Goal: Find specific page/section: Find specific page/section

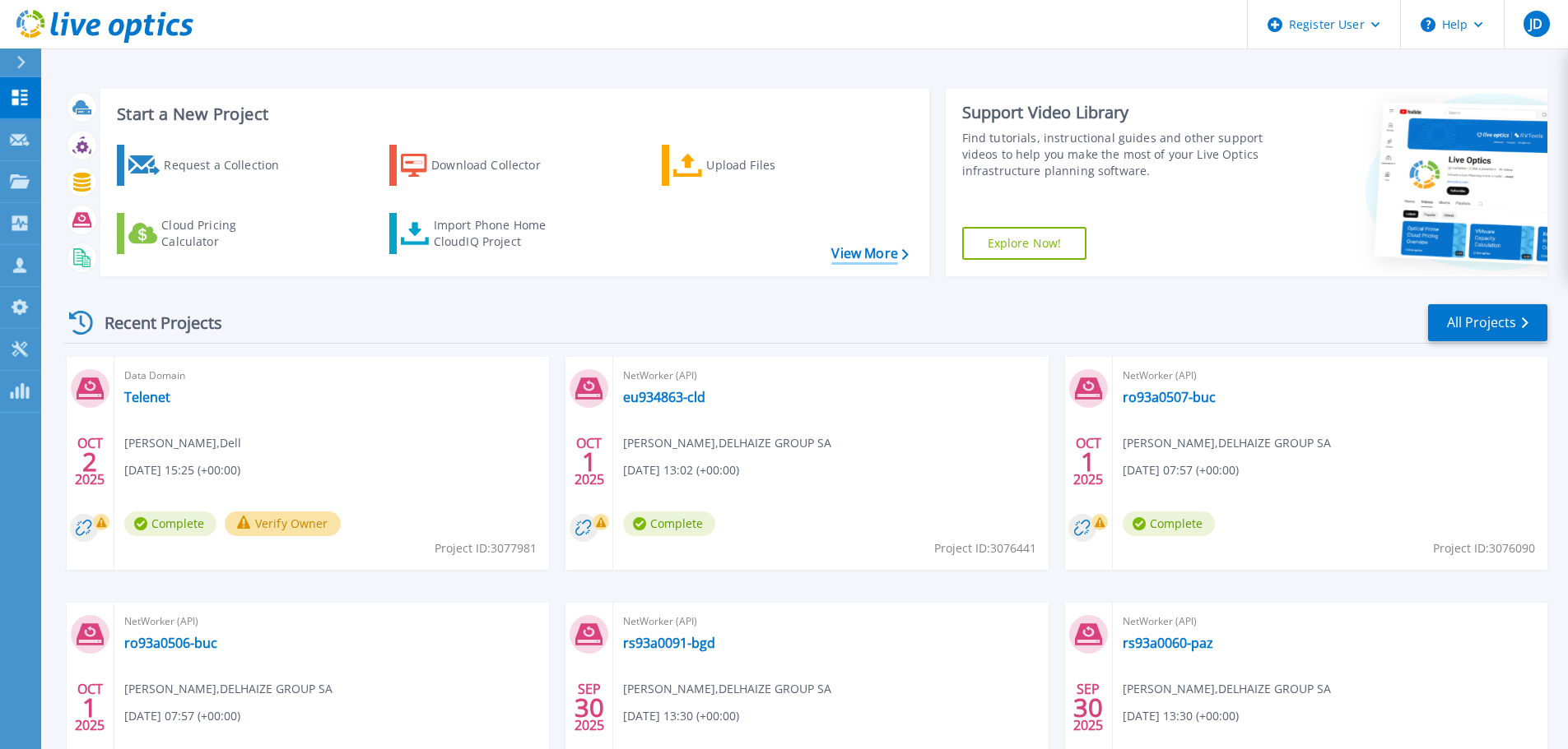
click at [868, 254] on link "View More" at bounding box center [869, 253] width 76 height 16
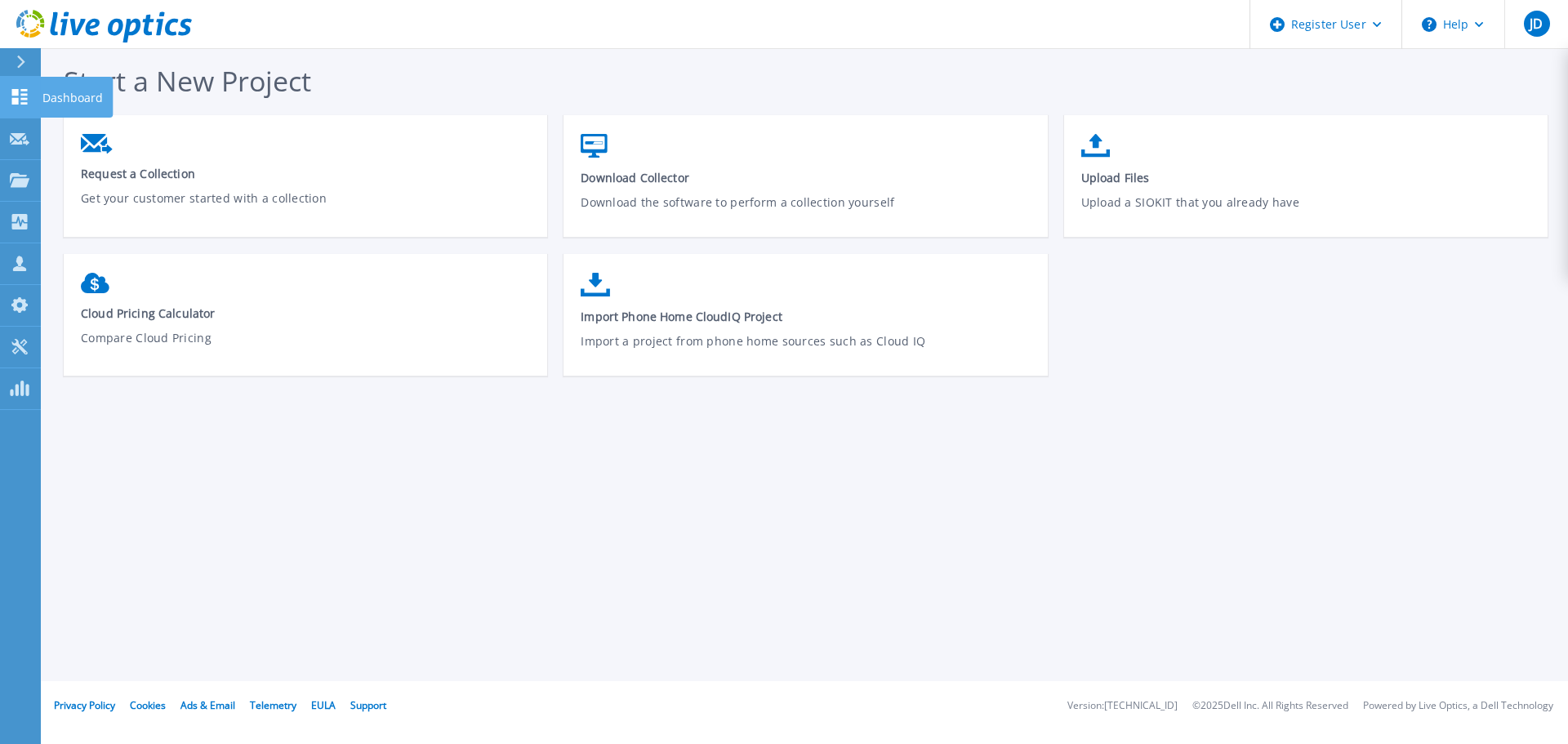
click at [23, 103] on icon at bounding box center [20, 97] width 16 height 16
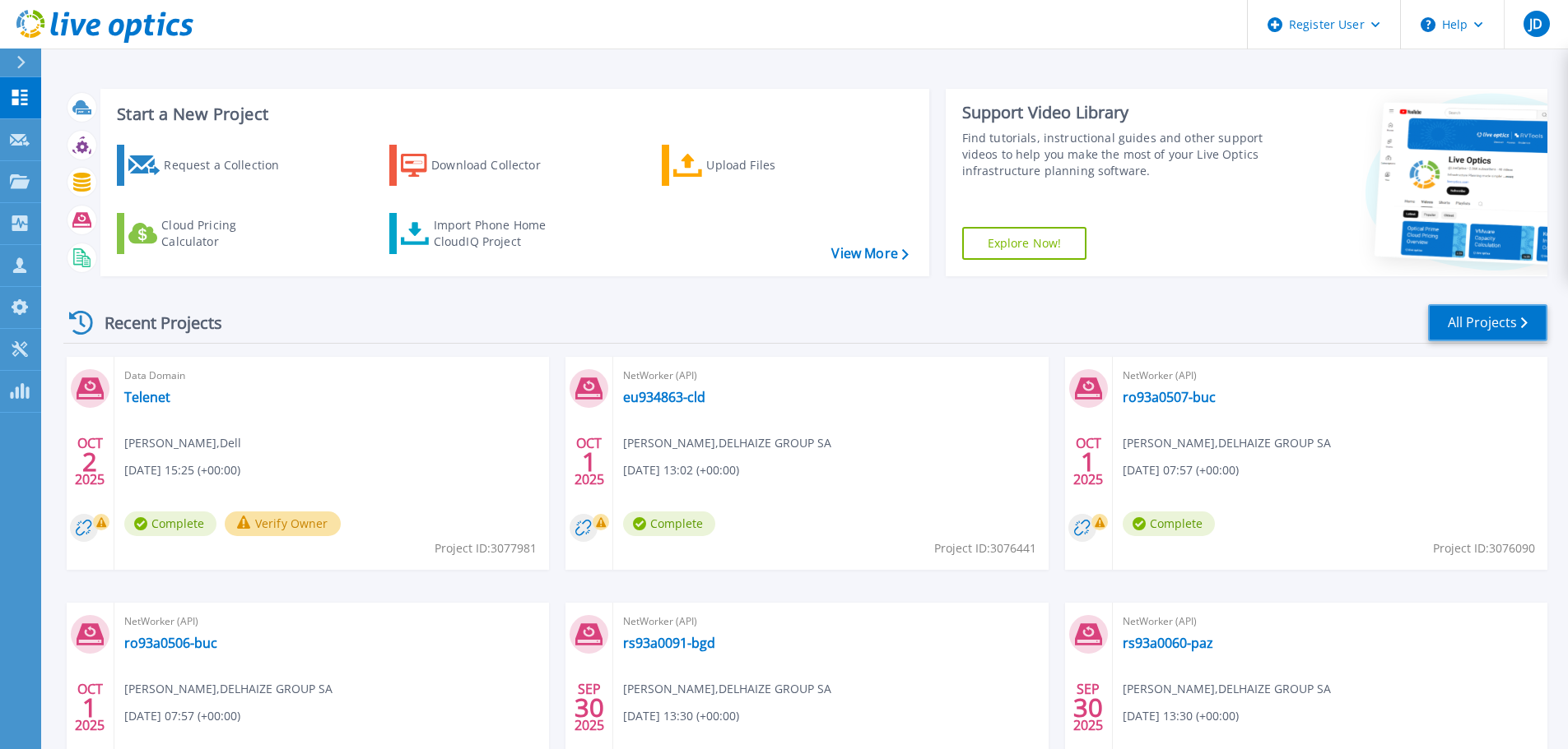
click at [1499, 324] on link "All Projects" at bounding box center [1487, 323] width 119 height 37
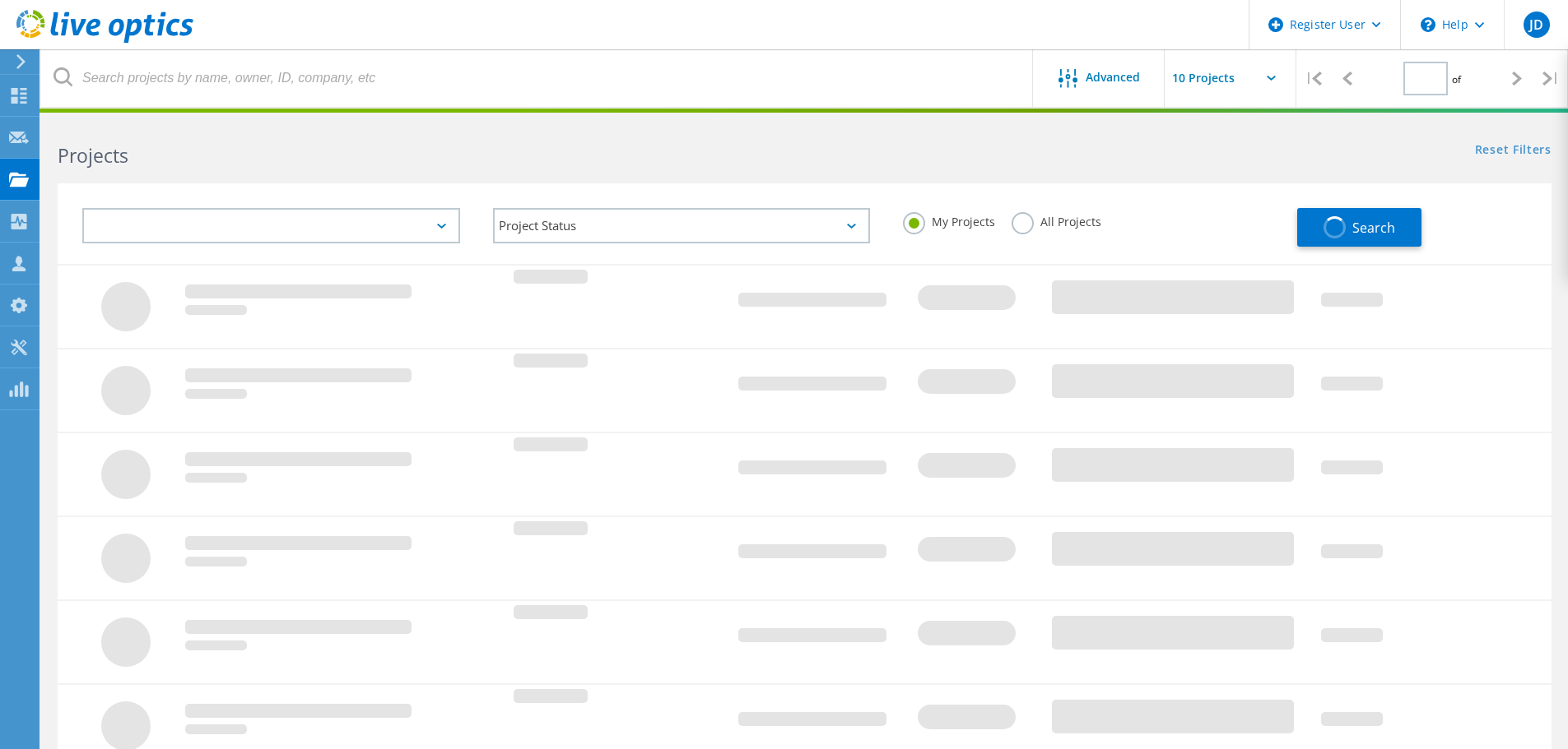
type input "1"
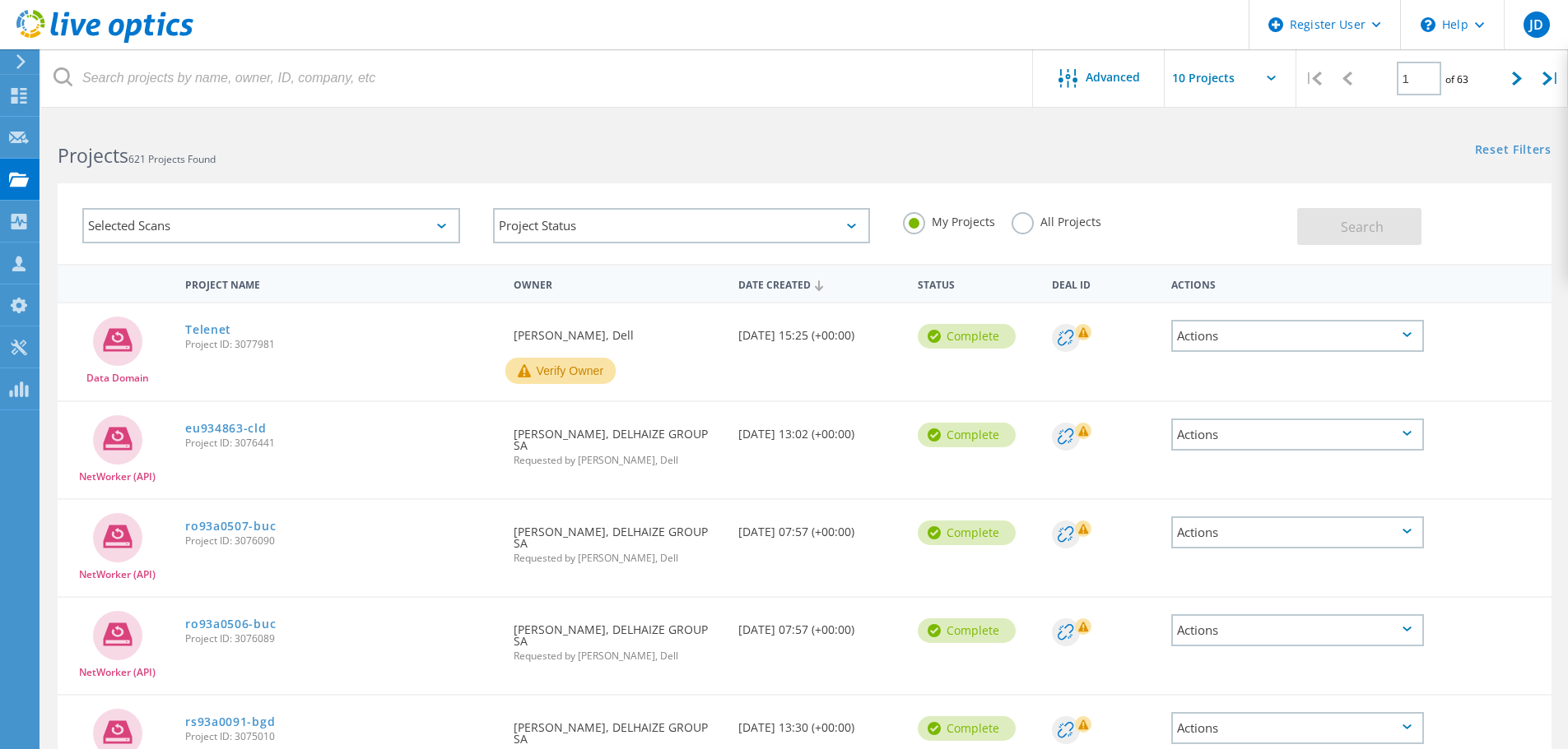
click at [1270, 73] on input "text" at bounding box center [1247, 78] width 165 height 57
click at [1229, 198] on div "Show 40 Projects" at bounding box center [1247, 202] width 163 height 27
type input "Show 40 Projects"
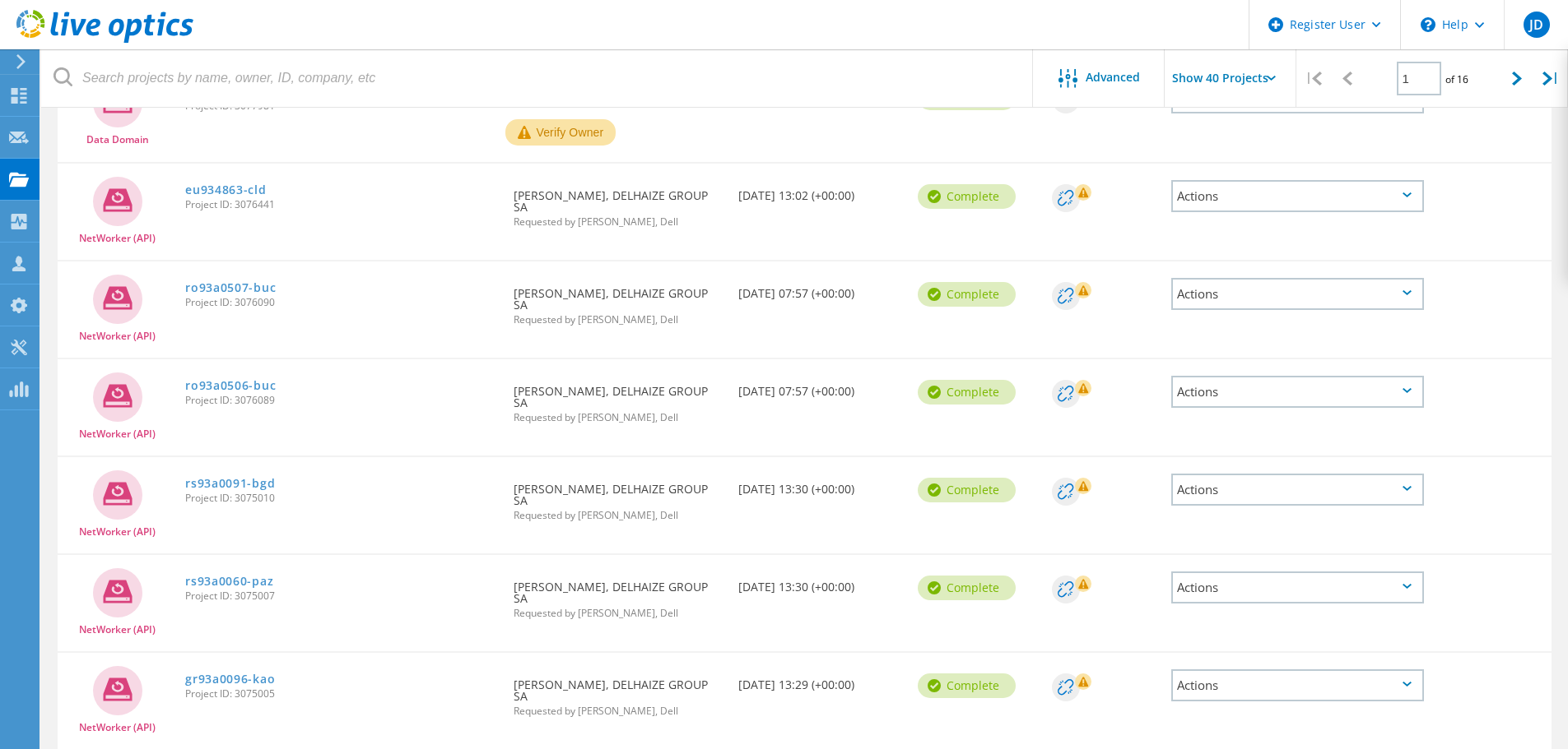
scroll to position [82, 0]
